Goal: Find specific page/section: Find specific page/section

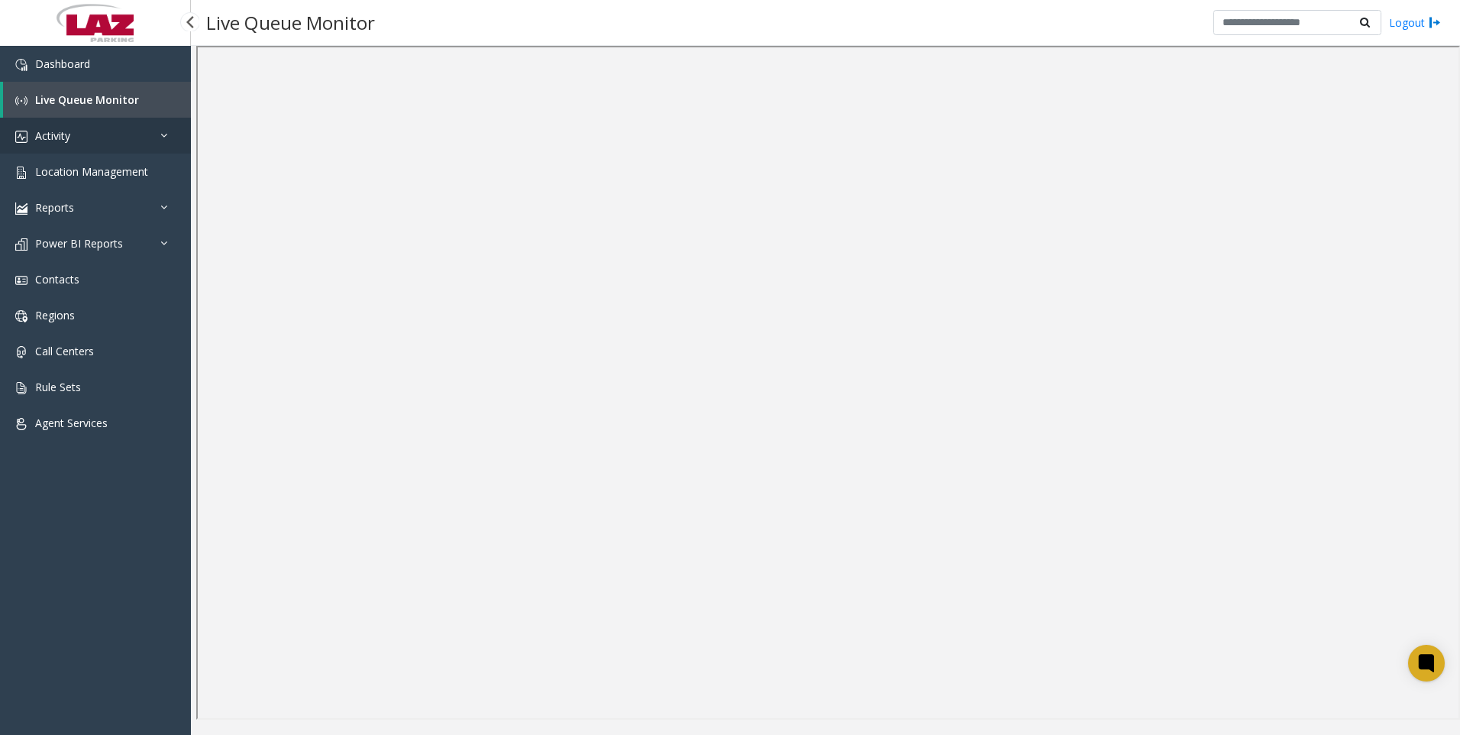
click at [87, 135] on link "Activity" at bounding box center [95, 136] width 191 height 36
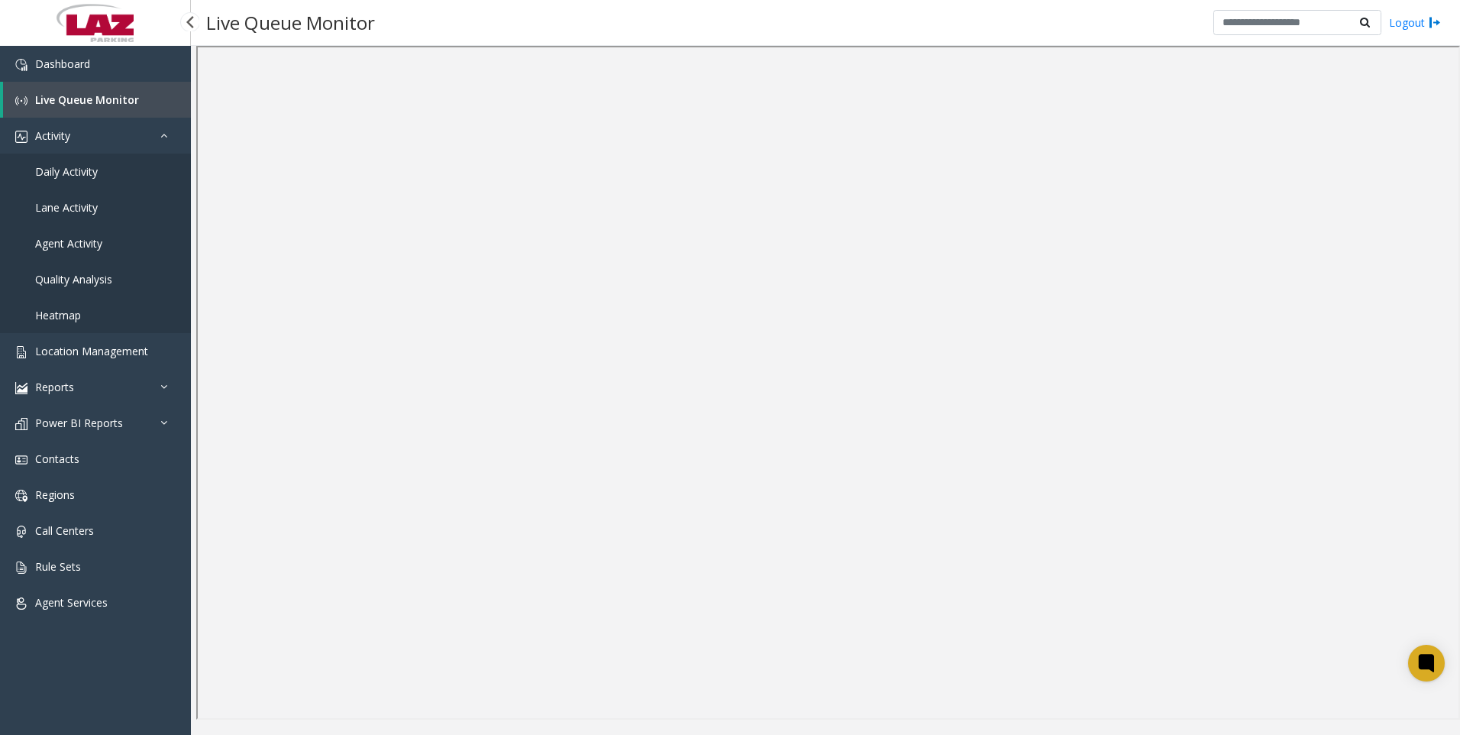
click at [82, 230] on link "Agent Activity" at bounding box center [95, 243] width 191 height 36
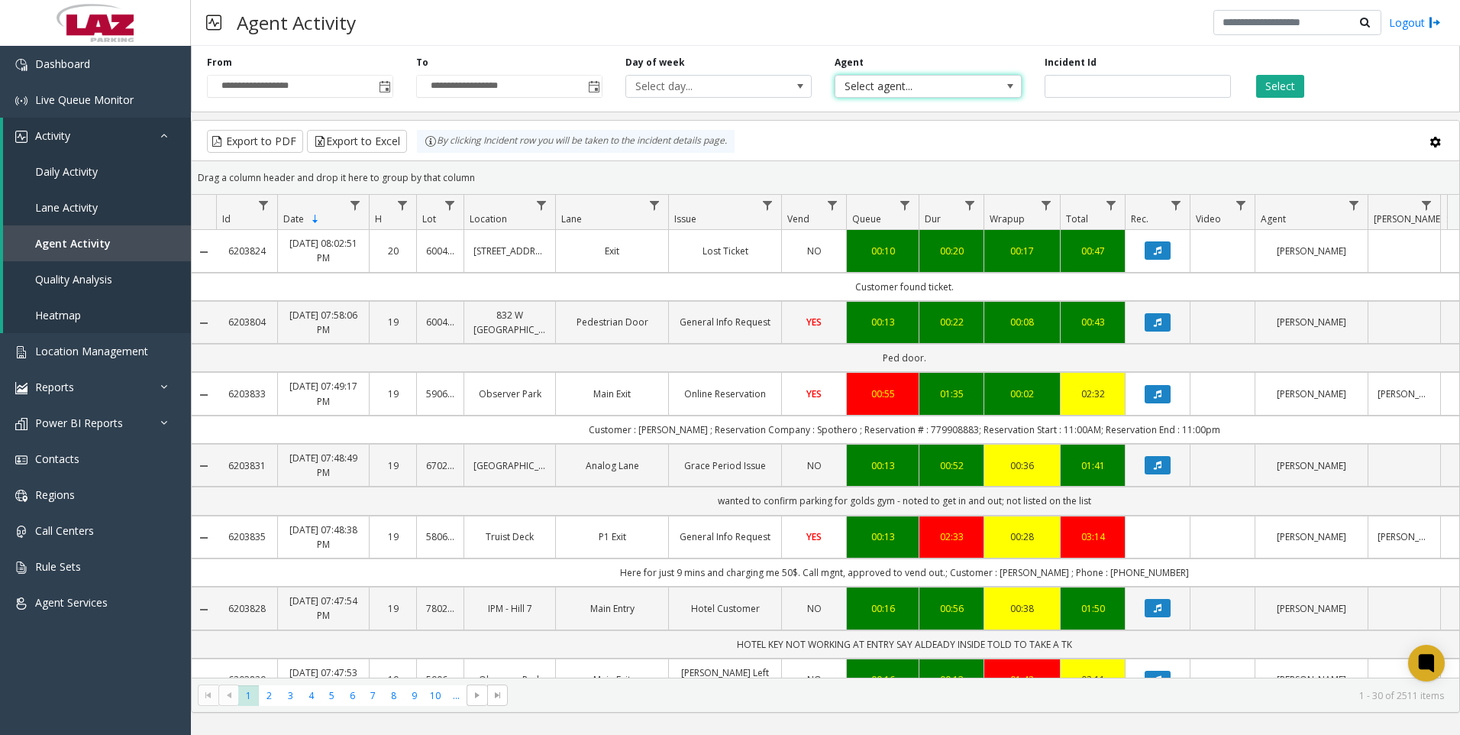
click at [985, 87] on span "Select agent..." at bounding box center [928, 86] width 186 height 23
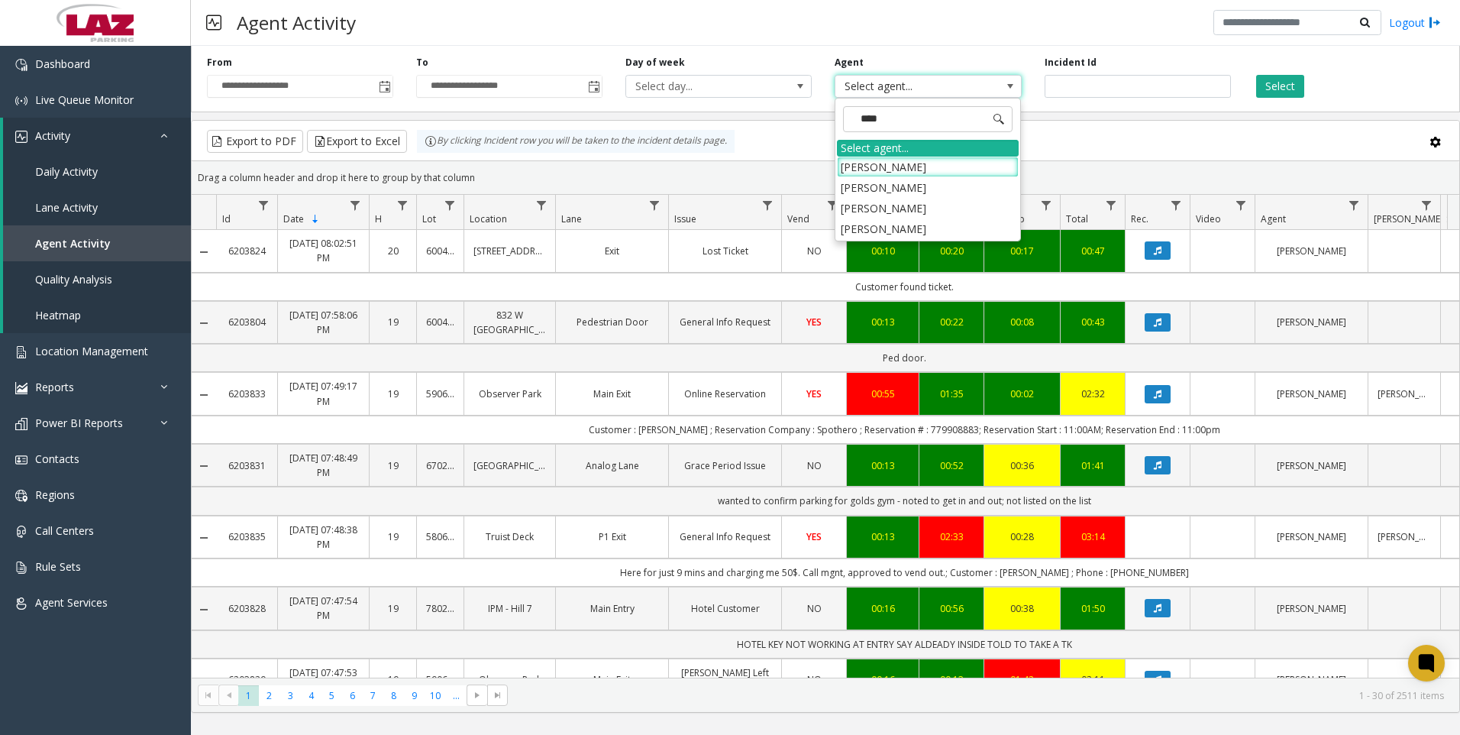
type input "*****"
click at [896, 228] on li "[PERSON_NAME]" at bounding box center [928, 228] width 182 height 21
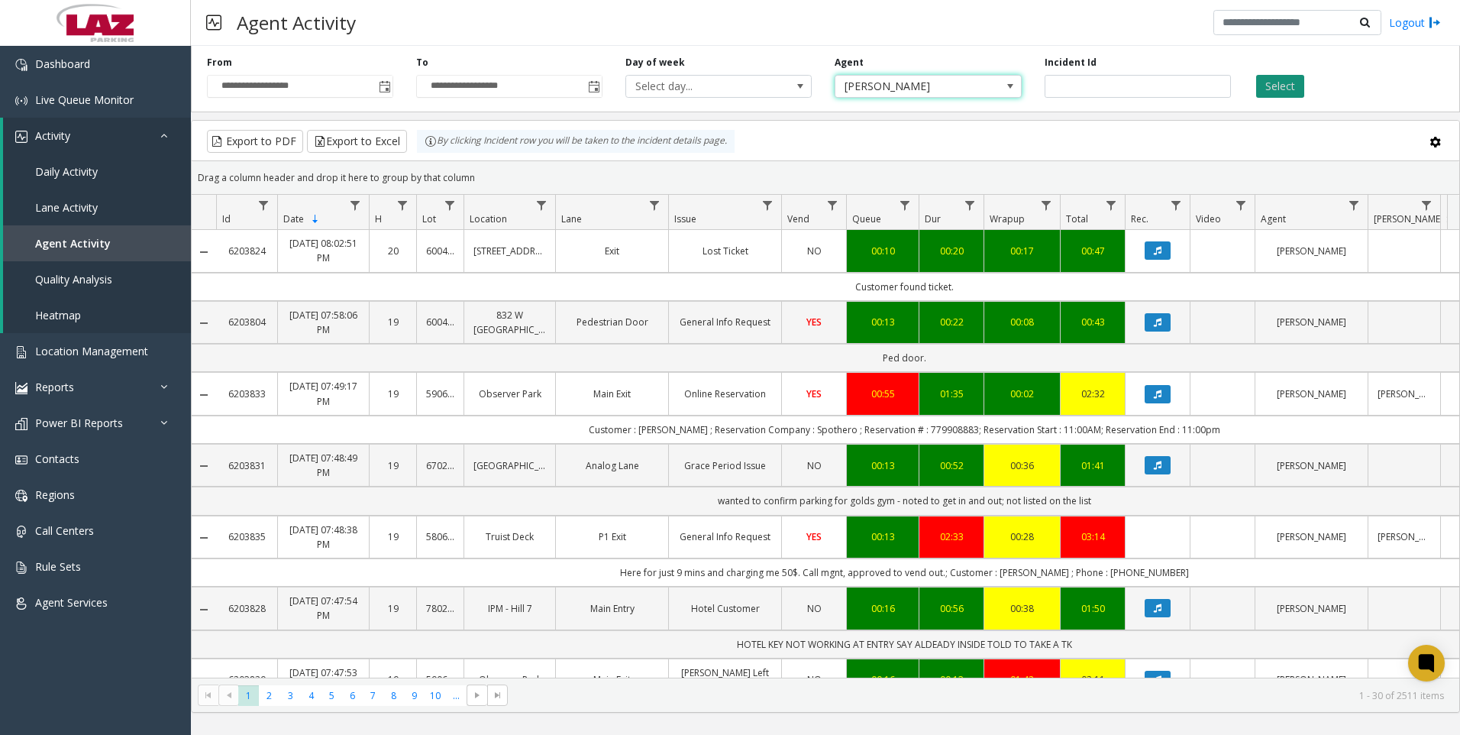
click at [1291, 86] on button "Select" at bounding box center [1280, 86] width 48 height 23
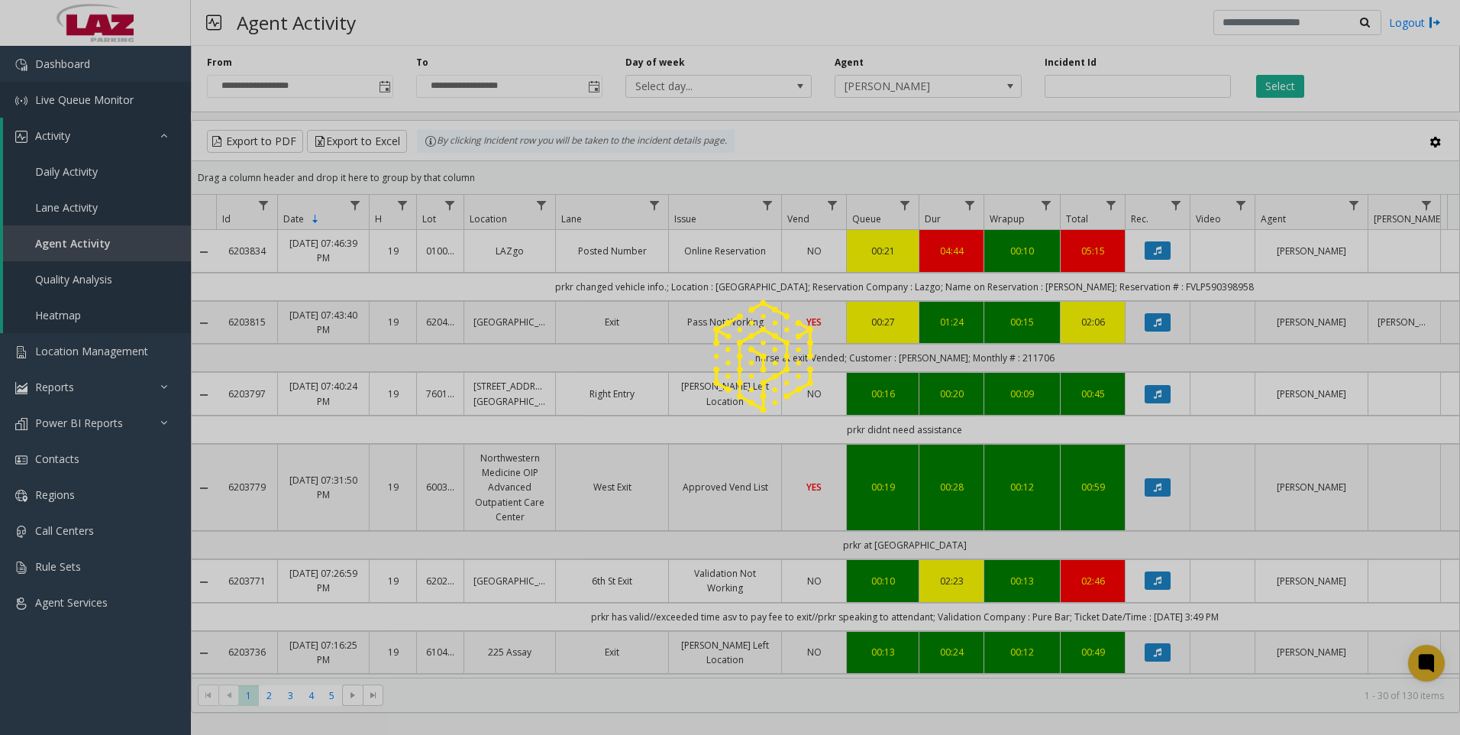
click at [79, 101] on div at bounding box center [730, 367] width 1460 height 735
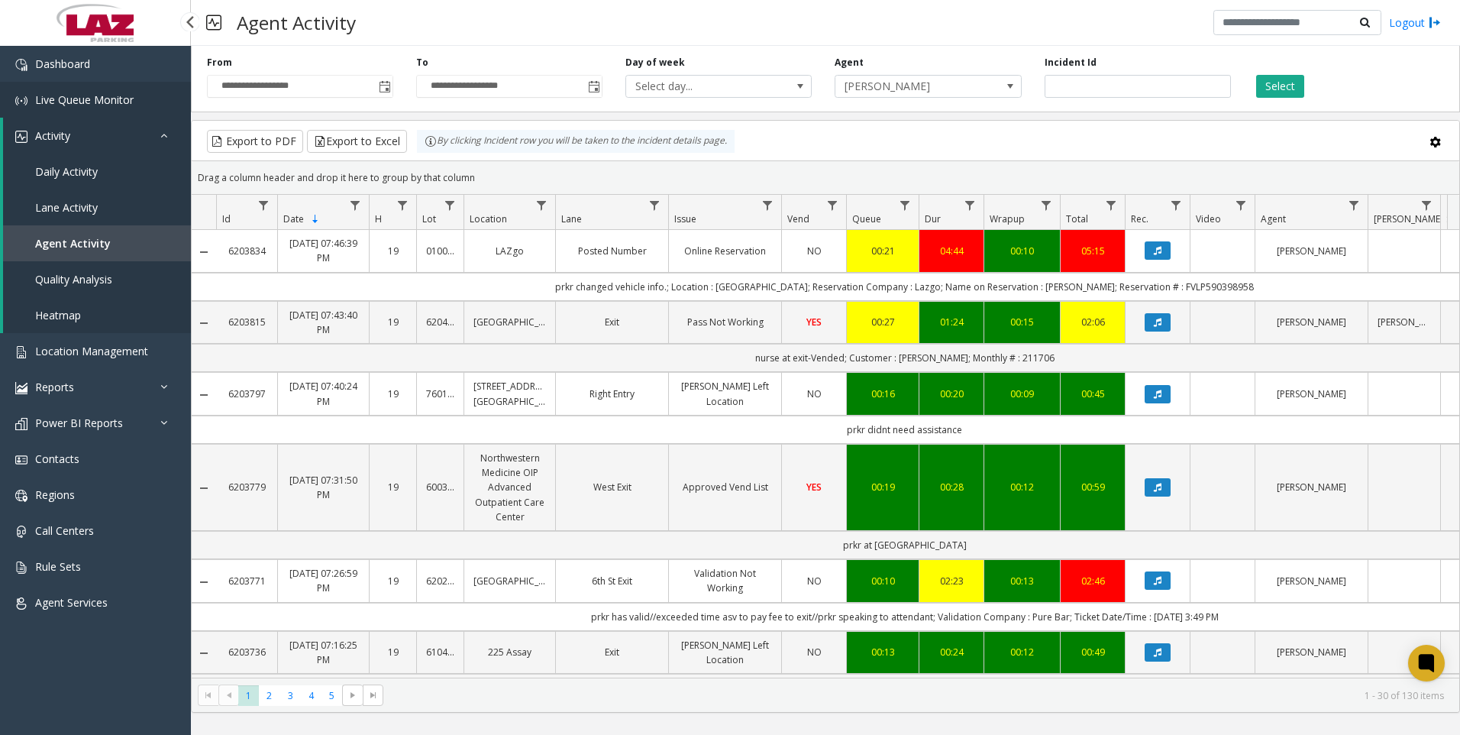
click at [70, 89] on link "Live Queue Monitor" at bounding box center [95, 100] width 191 height 36
